Goal: Task Accomplishment & Management: Complete application form

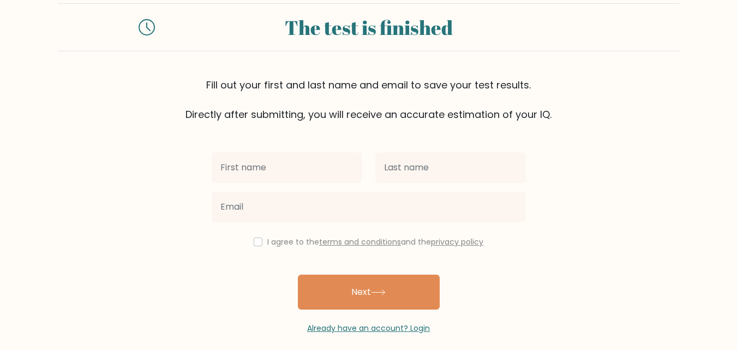
scroll to position [33, 0]
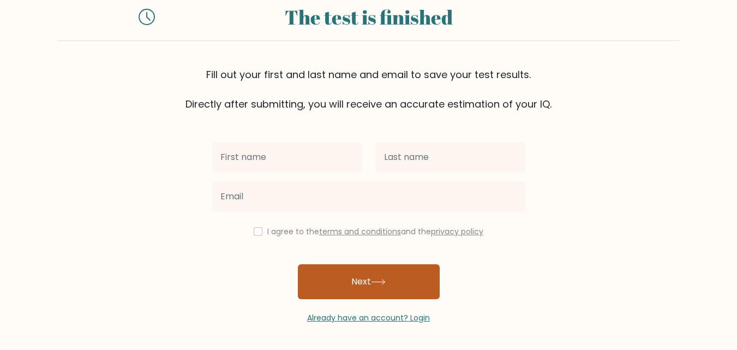
click at [372, 278] on button "Next" at bounding box center [369, 281] width 142 height 35
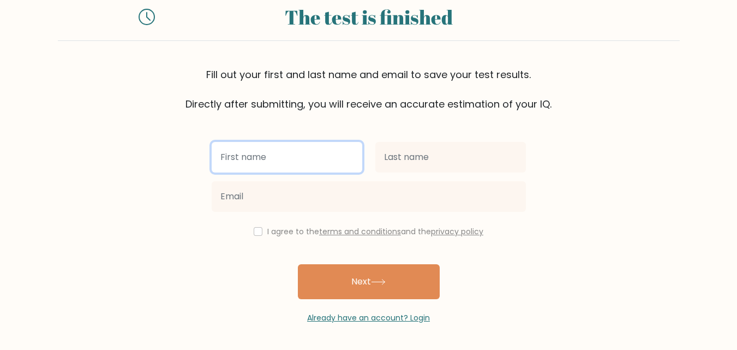
click at [302, 158] on input "text" at bounding box center [287, 157] width 151 height 31
type input "khan"
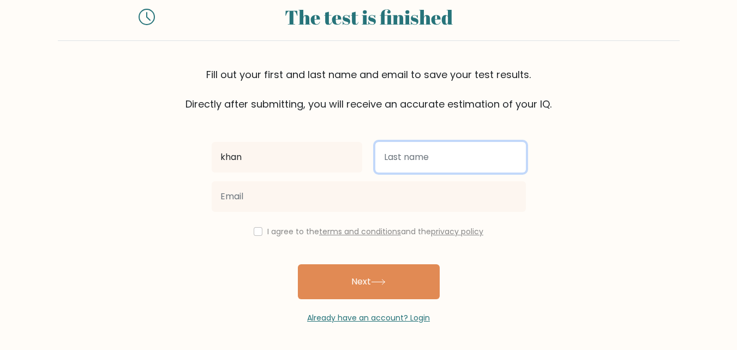
click at [424, 151] on input "text" at bounding box center [451, 157] width 151 height 31
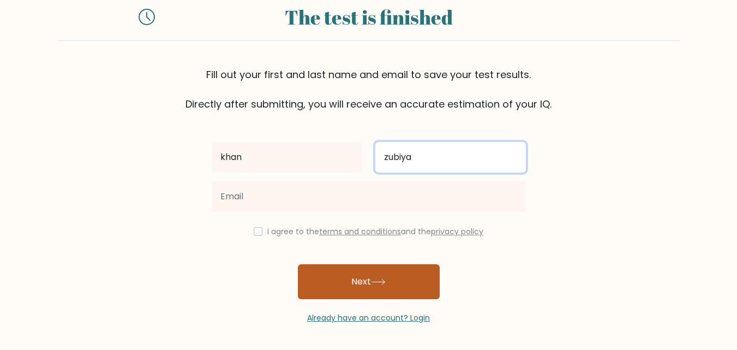
type input "zubiya"
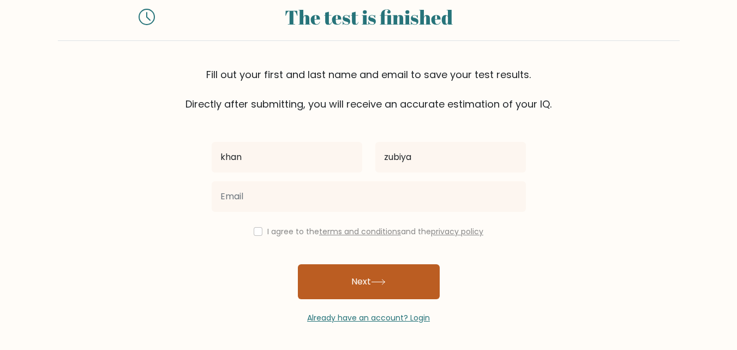
click at [378, 280] on icon at bounding box center [378, 282] width 15 height 6
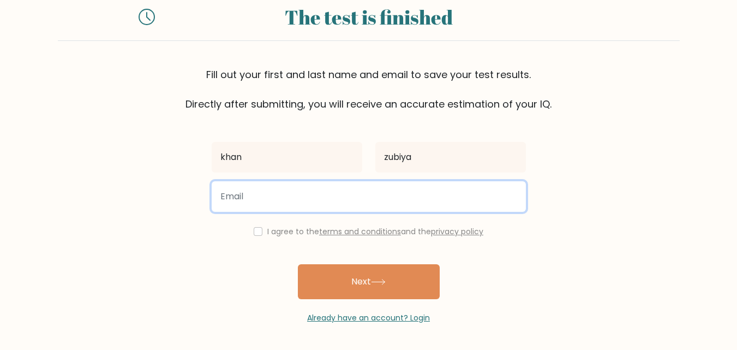
click at [429, 206] on input "email" at bounding box center [369, 196] width 314 height 31
type input "z"
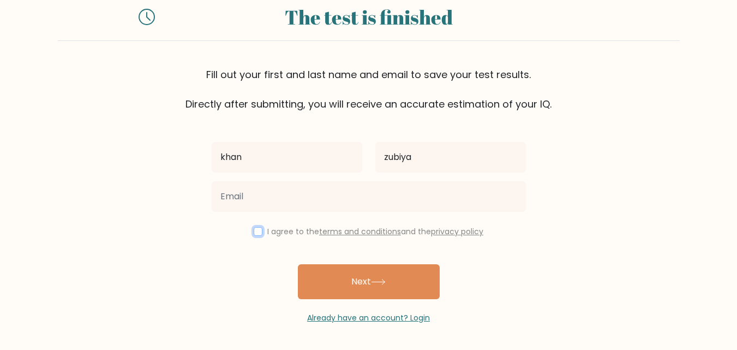
click at [257, 229] on input "checkbox" at bounding box center [258, 231] width 9 height 9
checkbox input "true"
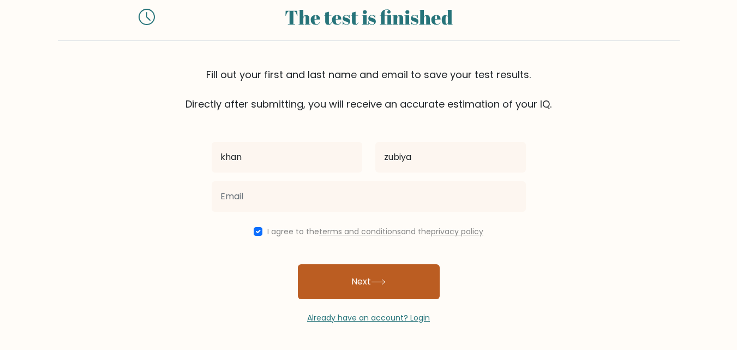
click at [343, 281] on button "Next" at bounding box center [369, 281] width 142 height 35
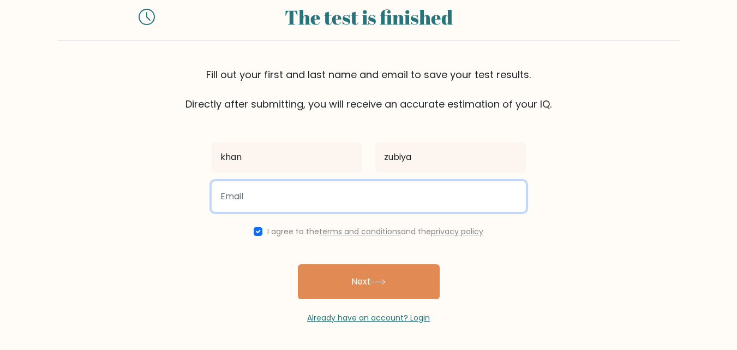
click at [261, 199] on input "email" at bounding box center [369, 196] width 314 height 31
